Goal: Navigation & Orientation: Go to known website

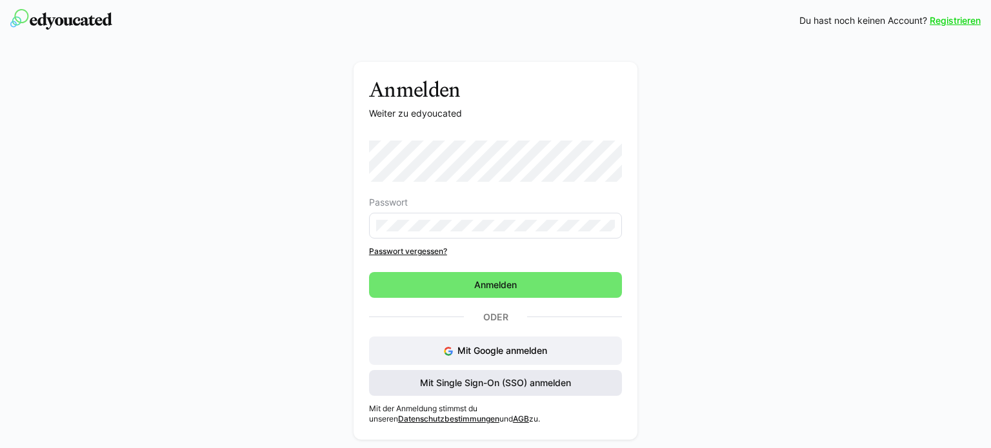
click at [609, 382] on span "Mit Single Sign-On (SSO) anmelden" at bounding box center [495, 383] width 253 height 26
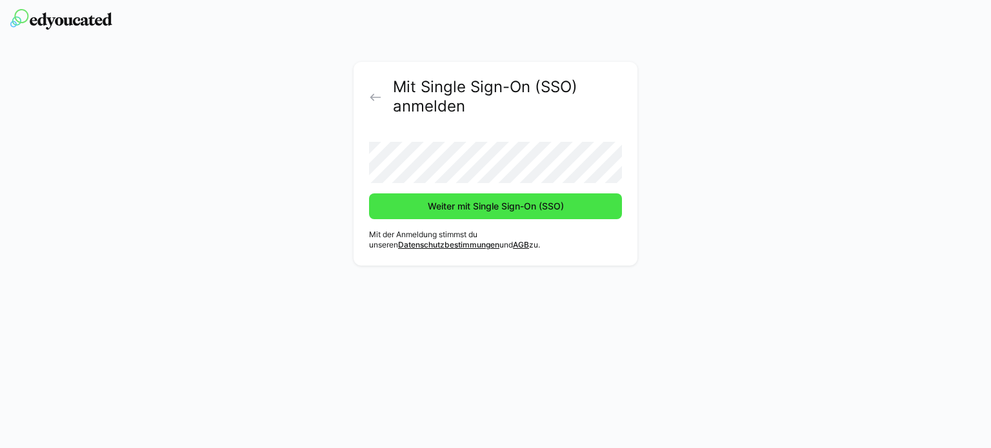
click at [369, 194] on button "Weiter mit Single Sign-On (SSO)" at bounding box center [495, 207] width 253 height 26
